Goal: Find specific page/section: Find specific page/section

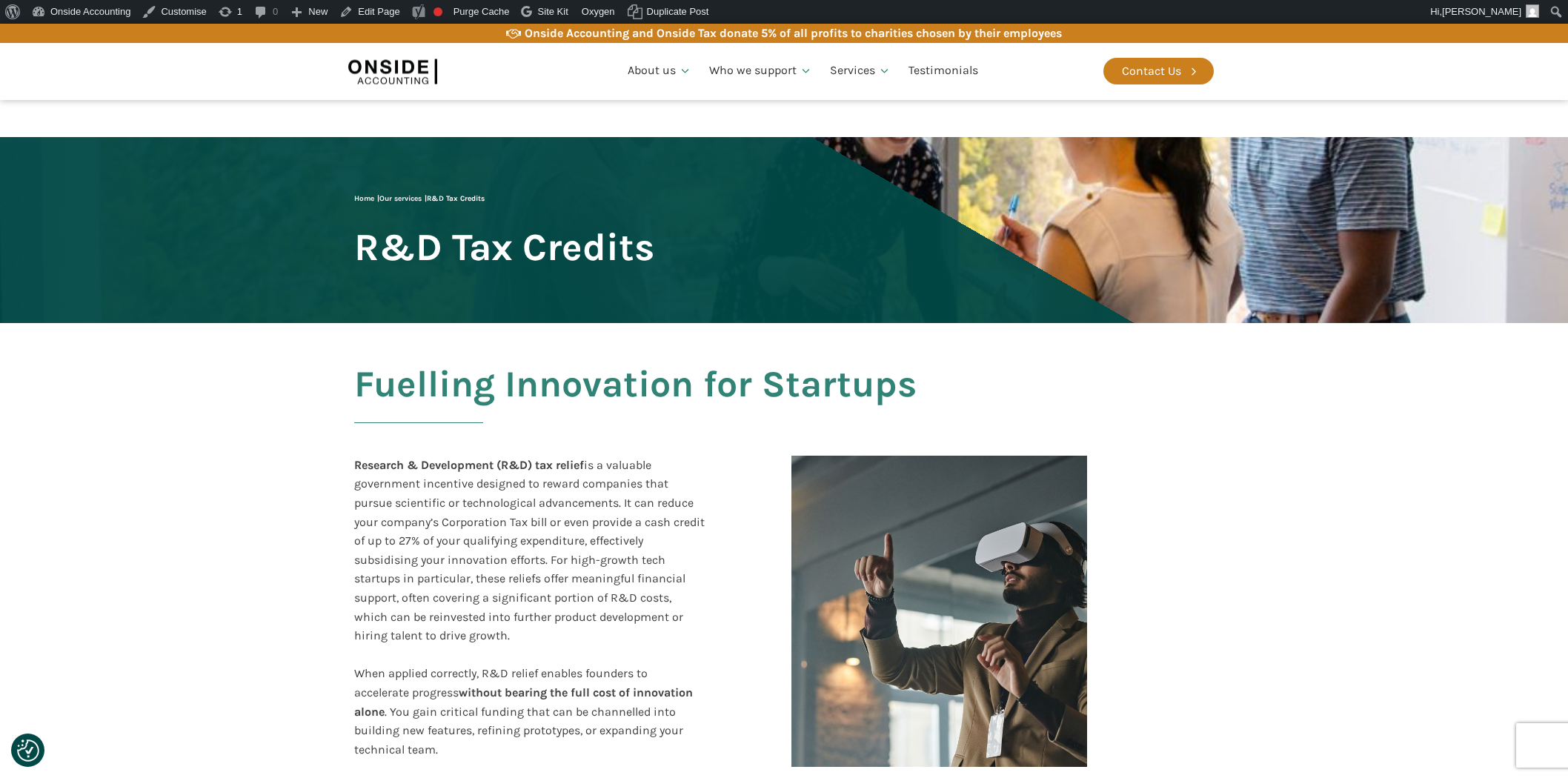
scroll to position [2868, 0]
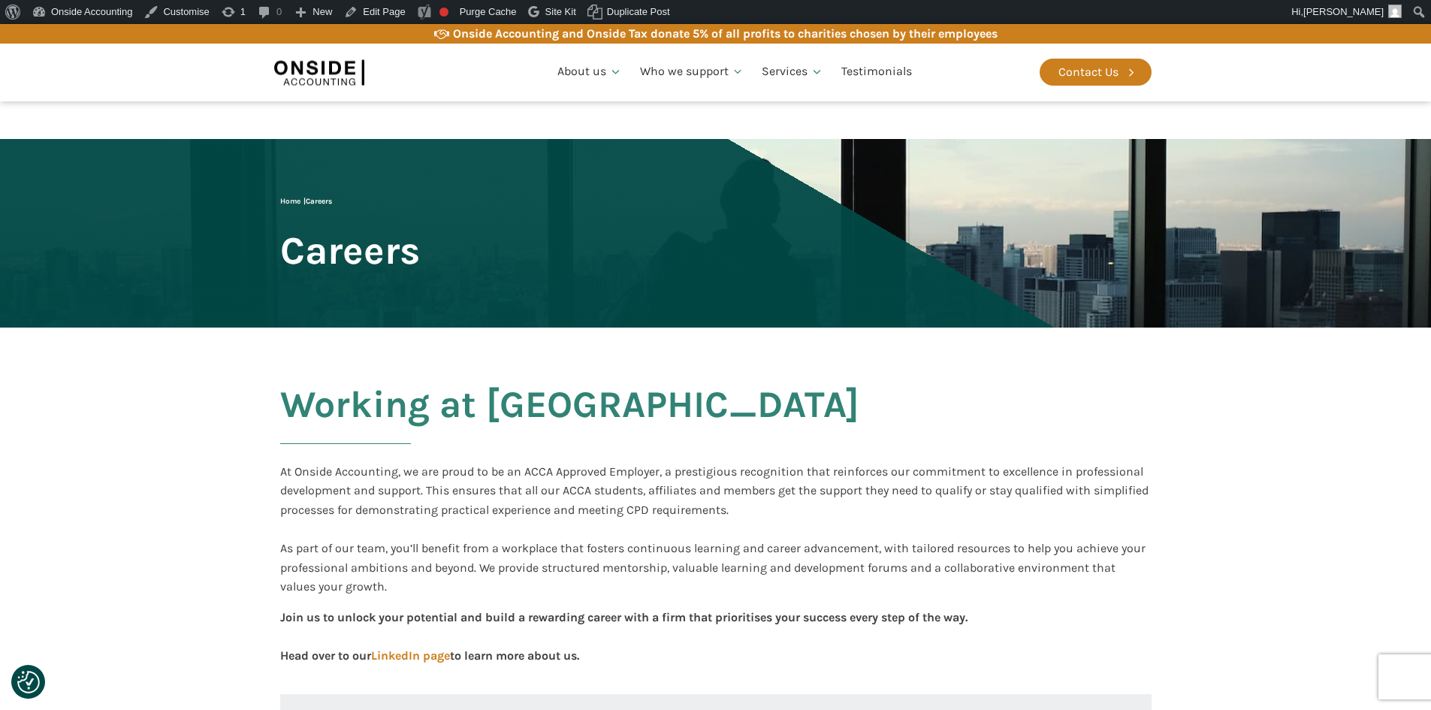
scroll to position [334, 0]
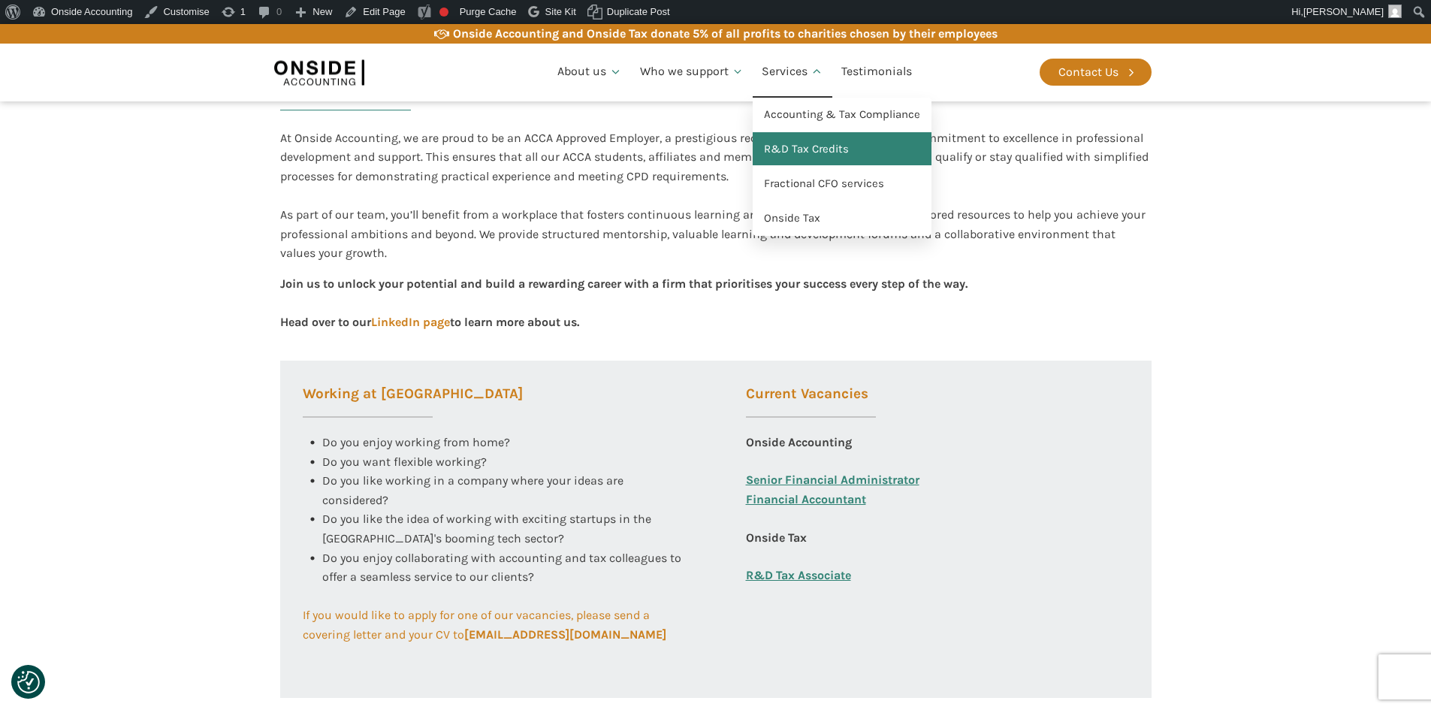
click at [803, 144] on link "R&D Tax Credits" at bounding box center [842, 149] width 179 height 35
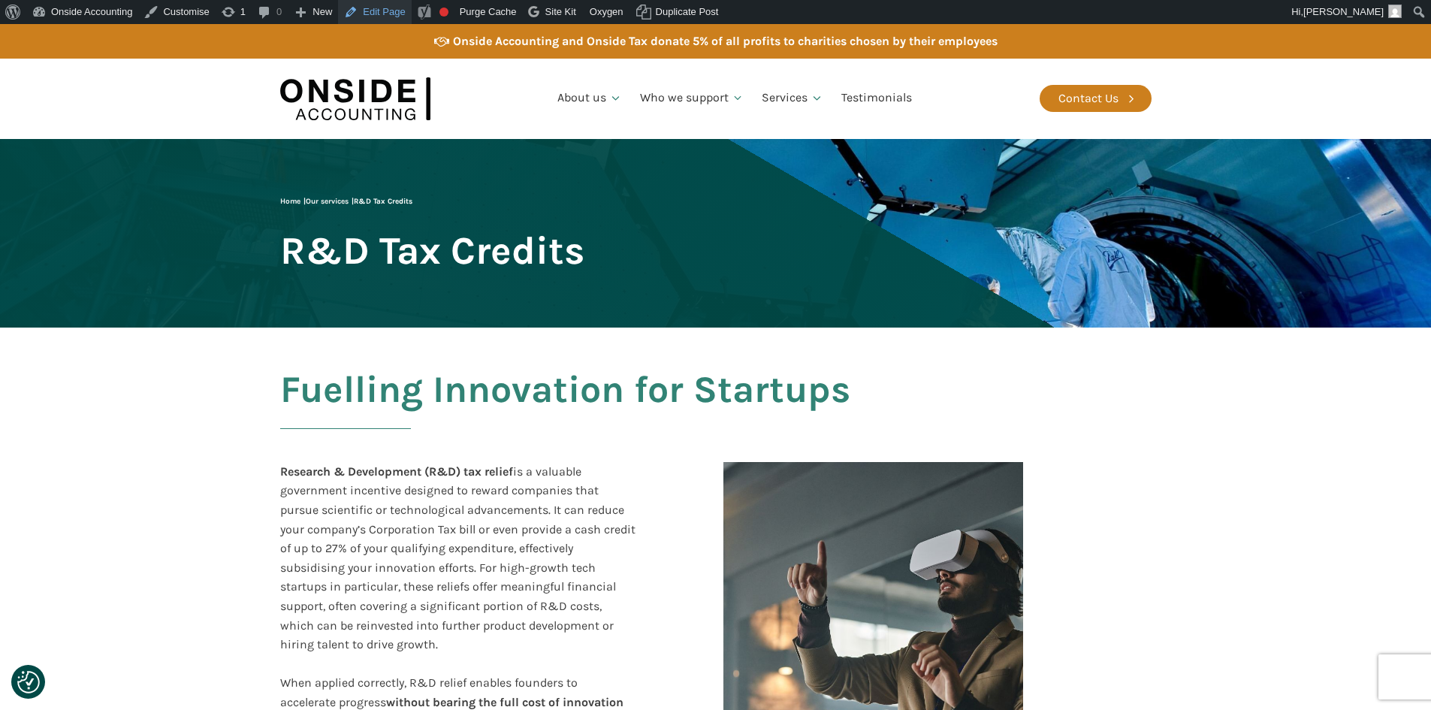
click at [402, 11] on link "Edit Page" at bounding box center [374, 12] width 73 height 24
